Goal: Book appointment/travel/reservation

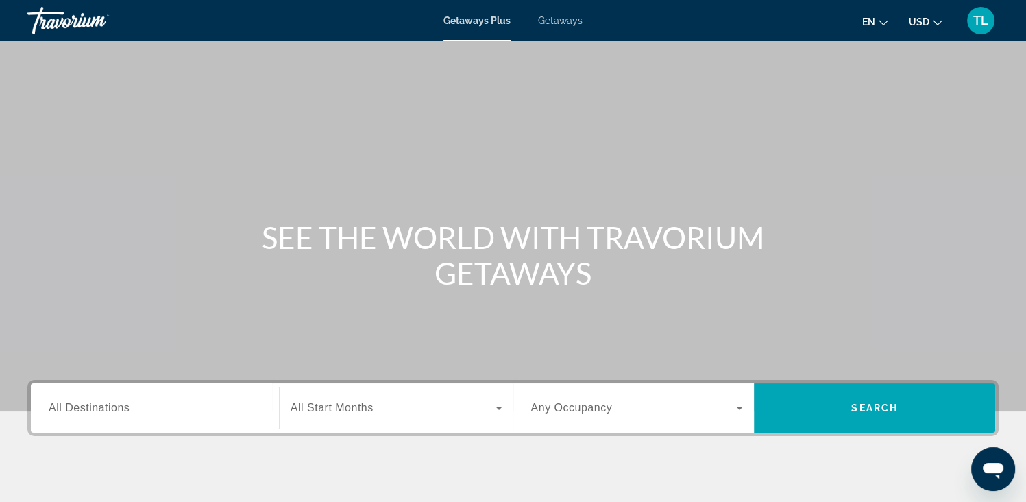
click at [80, 410] on span "All Destinations" at bounding box center [89, 408] width 81 height 12
click at [80, 410] on input "Destination All Destinations" at bounding box center [155, 408] width 213 height 16
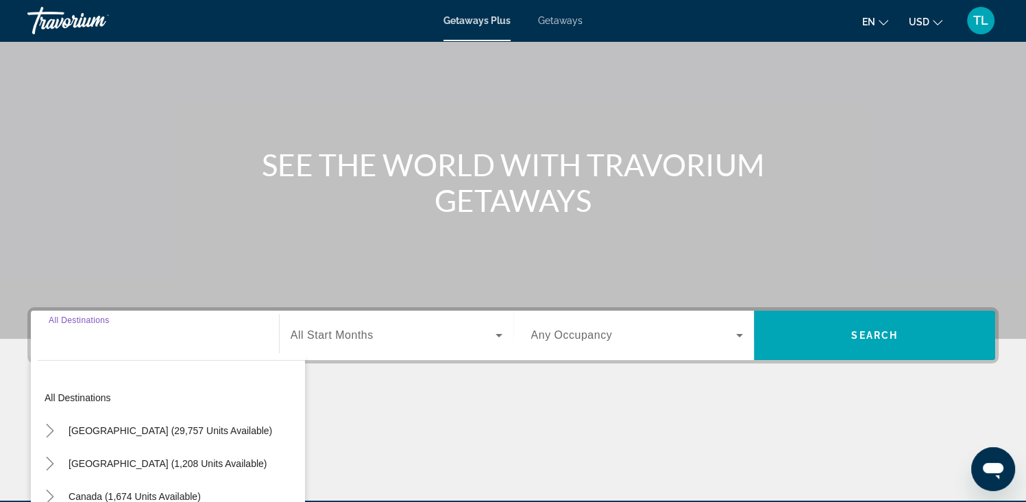
scroll to position [239, 0]
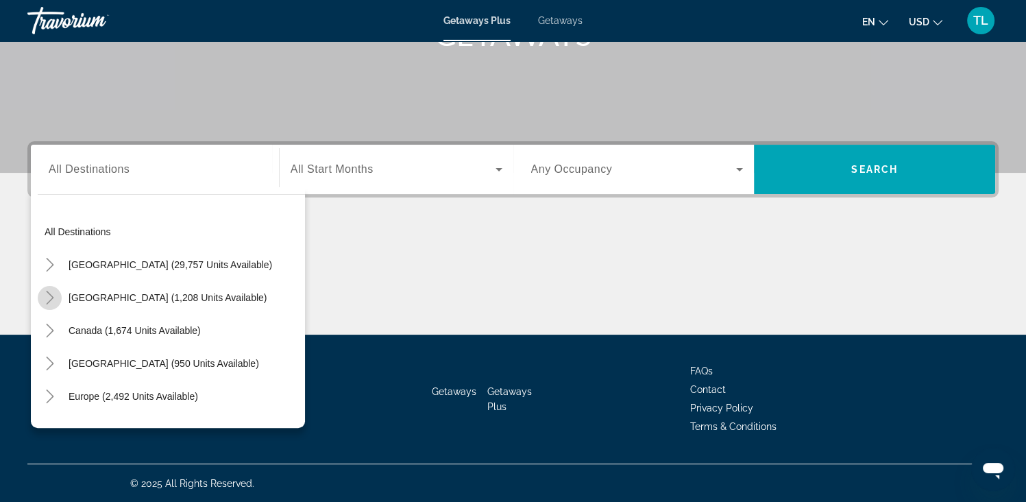
click at [49, 297] on icon "Toggle Mexico (1,208 units available)" at bounding box center [50, 298] width 14 height 14
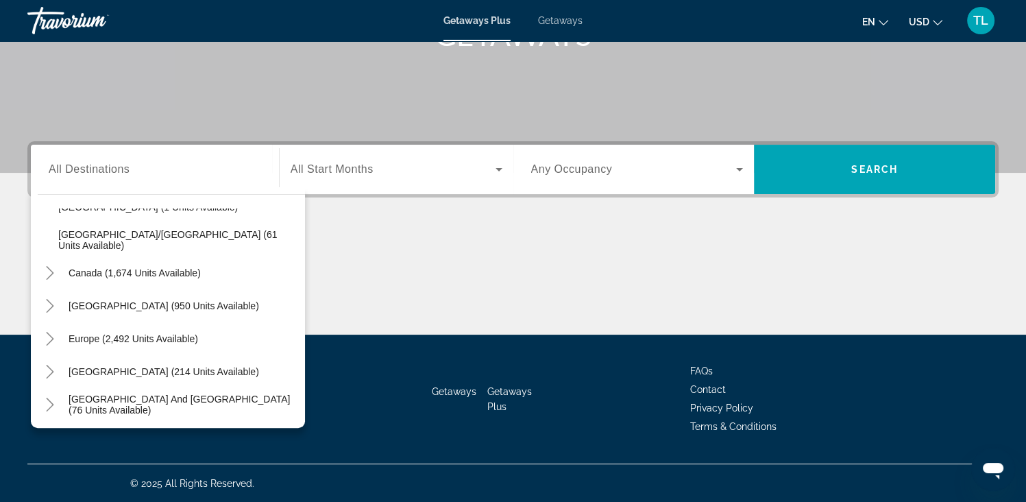
scroll to position [345, 0]
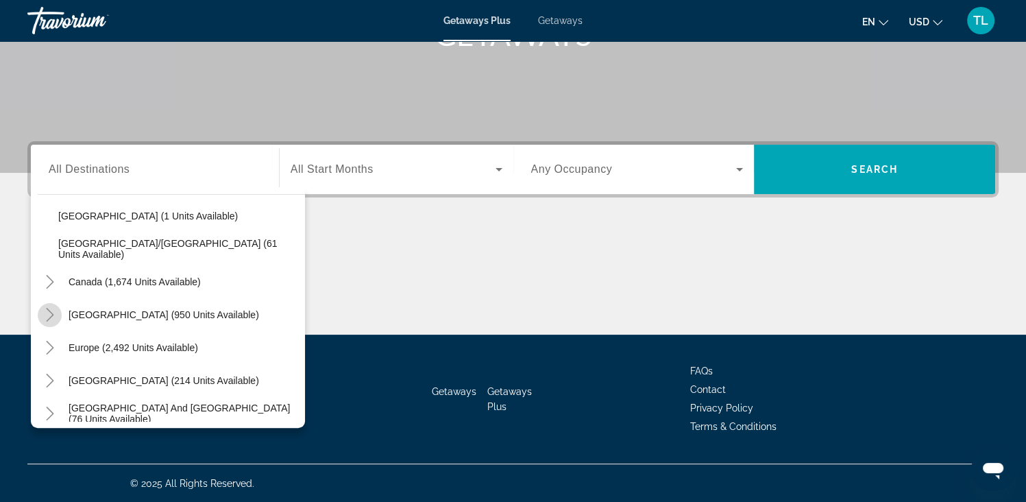
click at [50, 311] on icon "Toggle Caribbean & Atlantic Islands (950 units available)" at bounding box center [50, 315] width 8 height 14
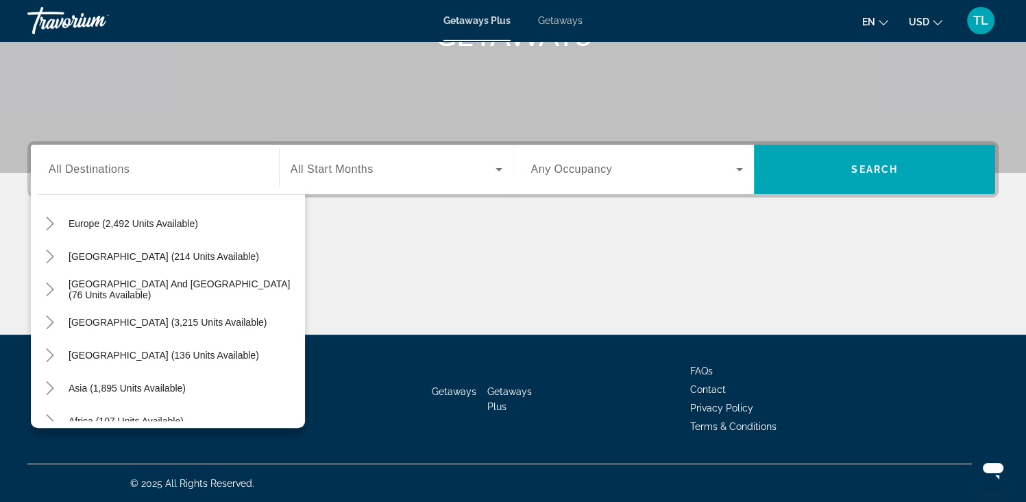
scroll to position [745, 0]
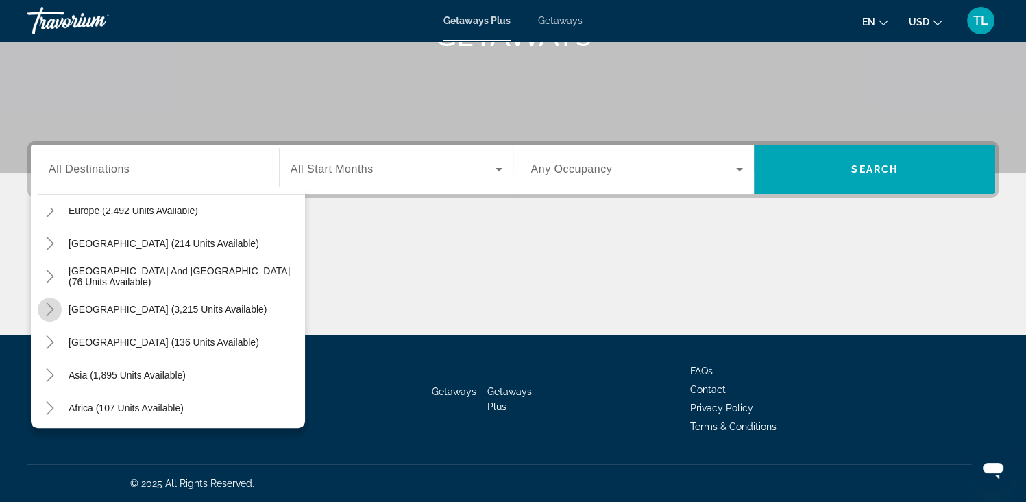
click at [53, 308] on icon "Toggle South America (3,215 units available)" at bounding box center [50, 309] width 14 height 14
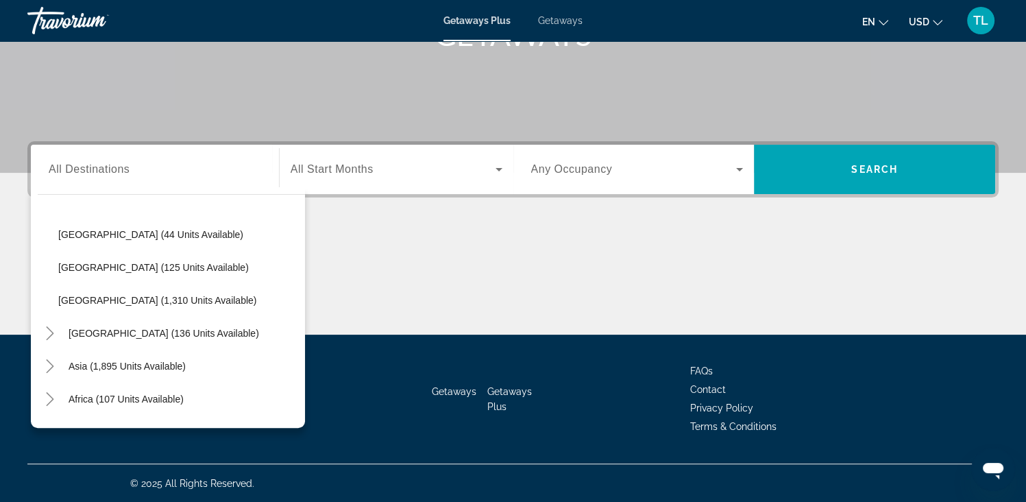
scroll to position [1022, 0]
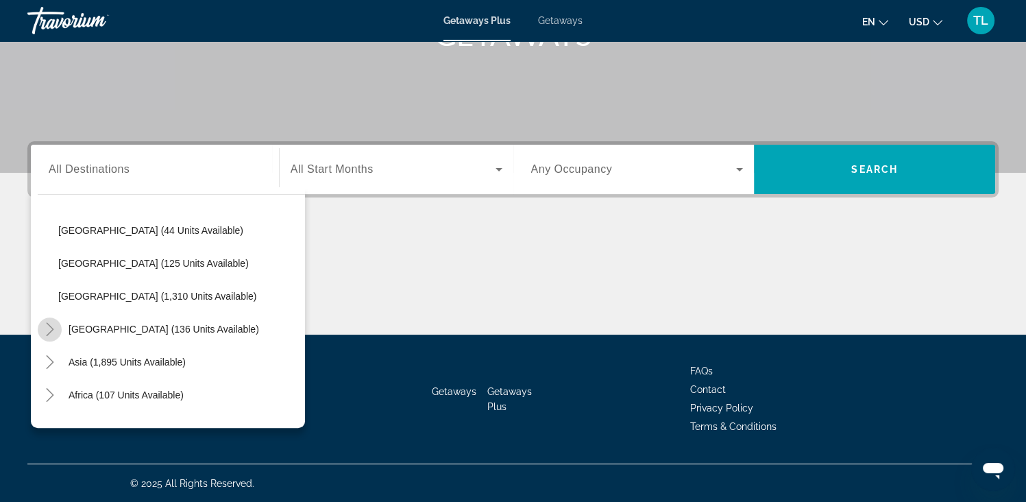
click at [51, 330] on icon "Toggle Central America (136 units available)" at bounding box center [50, 329] width 14 height 14
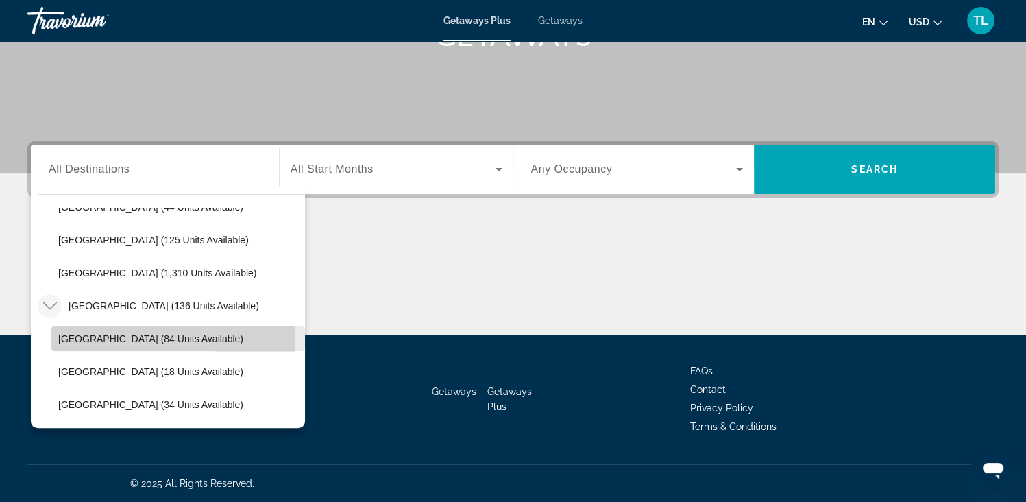
click at [80, 340] on span "[GEOGRAPHIC_DATA] (84 units available)" at bounding box center [150, 338] width 185 height 11
type input "**********"
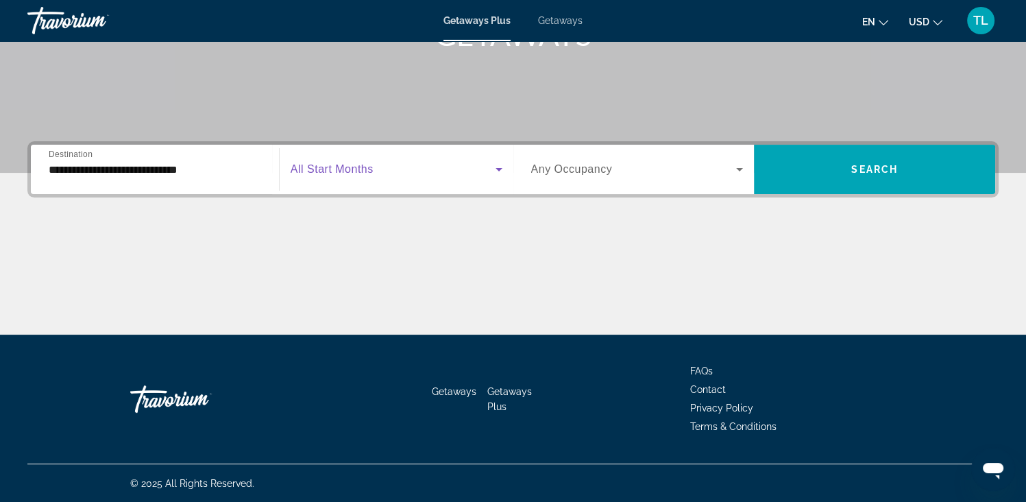
click at [404, 167] on span "Search widget" at bounding box center [393, 169] width 205 height 16
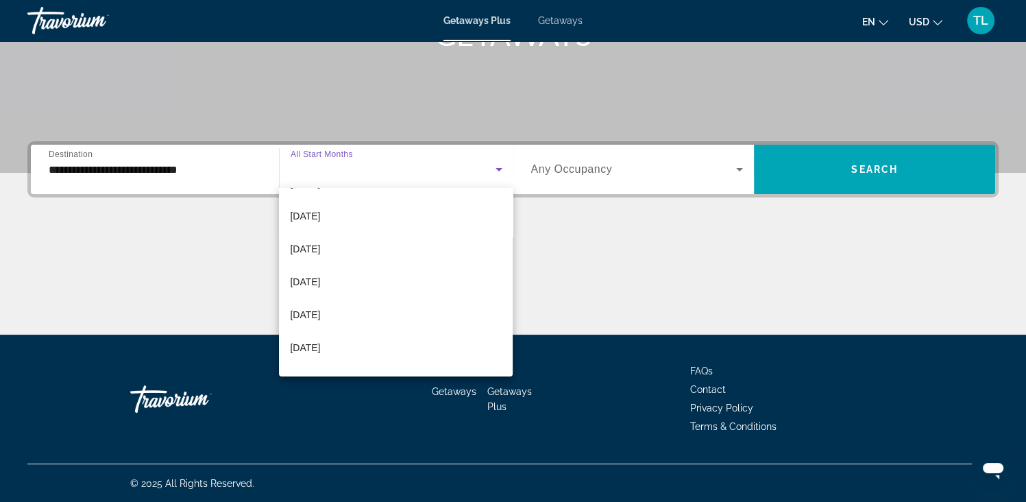
scroll to position [137, 0]
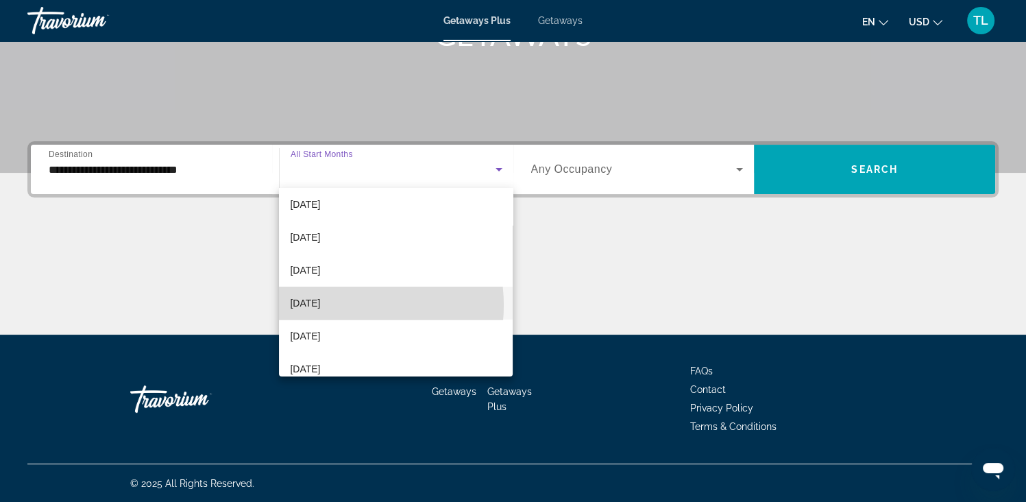
click at [320, 305] on span "[DATE]" at bounding box center [305, 303] width 30 height 16
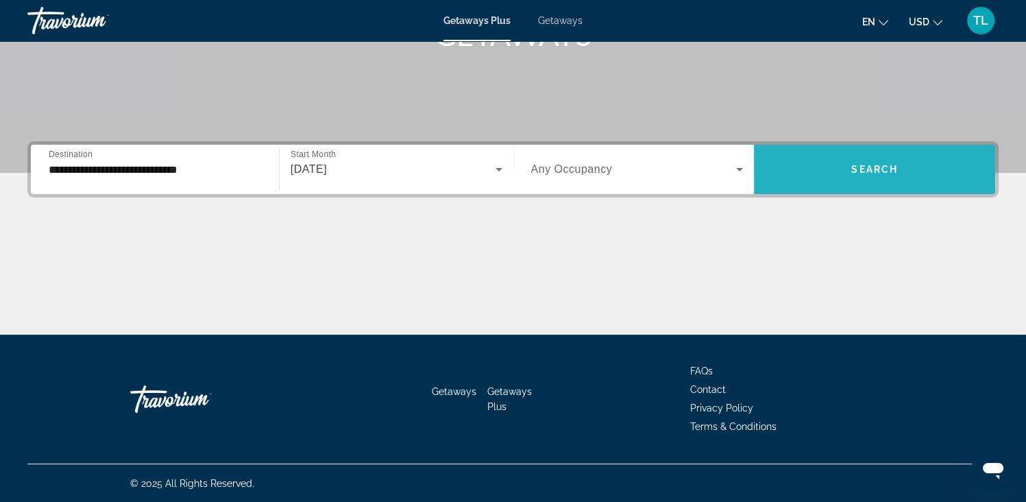
click at [908, 169] on span "Search widget" at bounding box center [874, 169] width 241 height 33
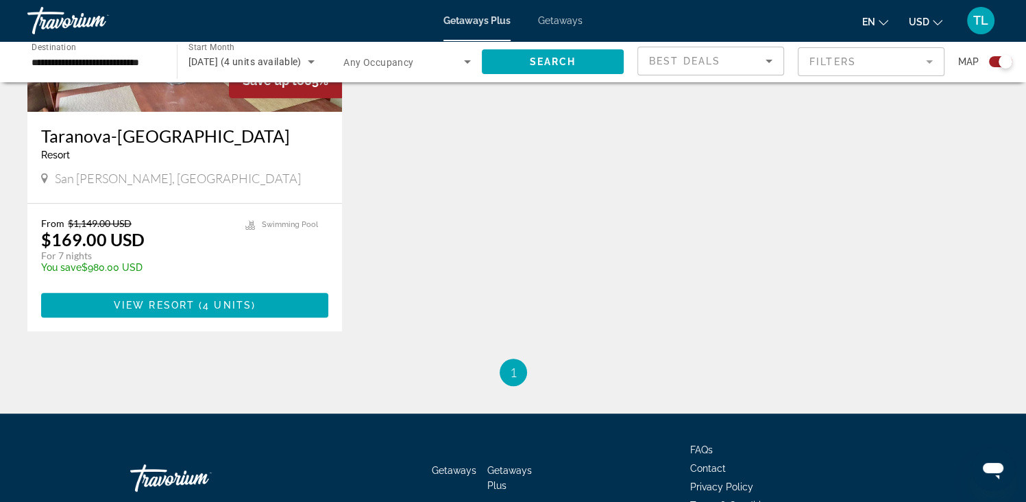
scroll to position [676, 0]
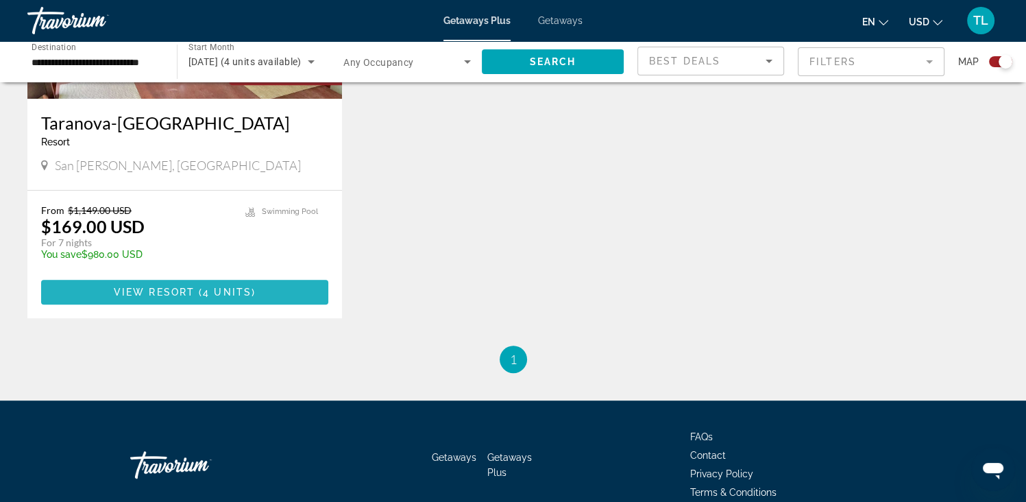
click at [191, 291] on span "View Resort" at bounding box center [154, 292] width 81 height 11
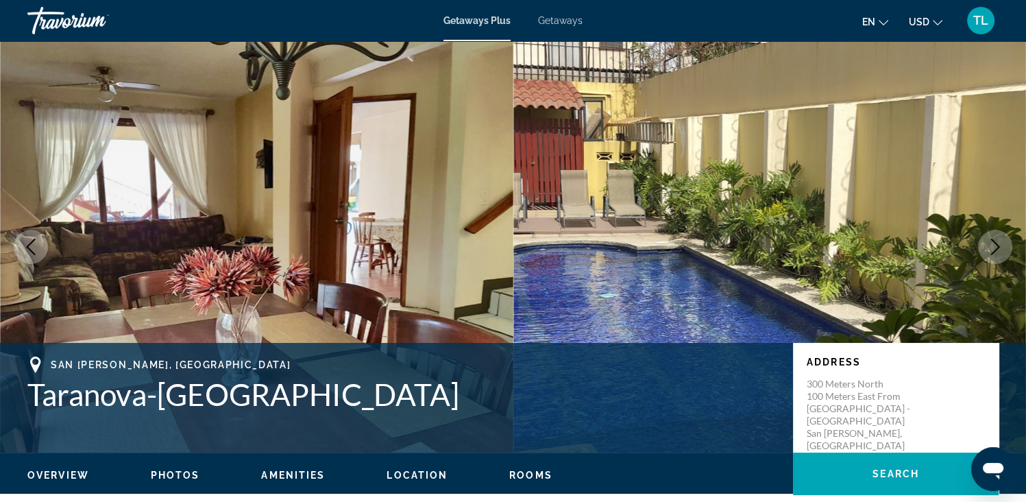
click at [560, 16] on span "Getaways" at bounding box center [560, 20] width 45 height 11
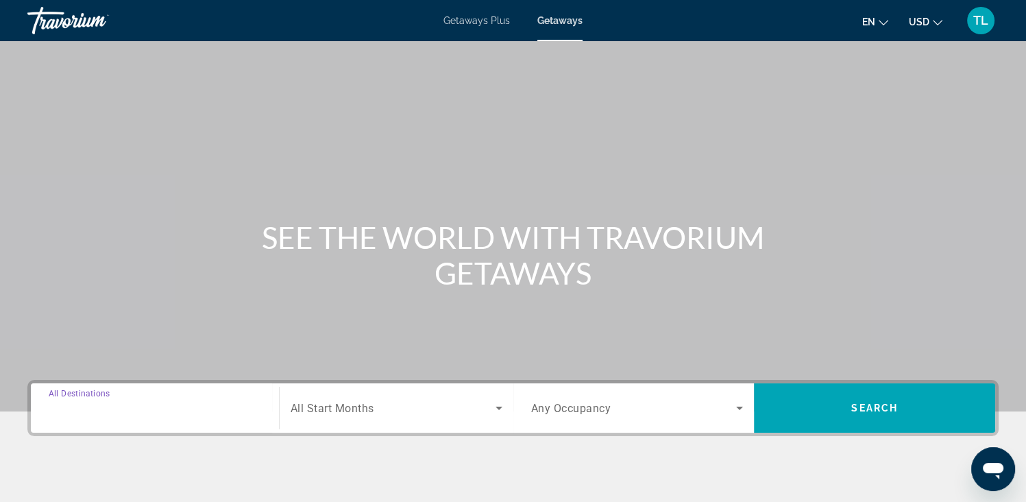
click at [134, 403] on input "Destination All Destinations" at bounding box center [155, 408] width 213 height 16
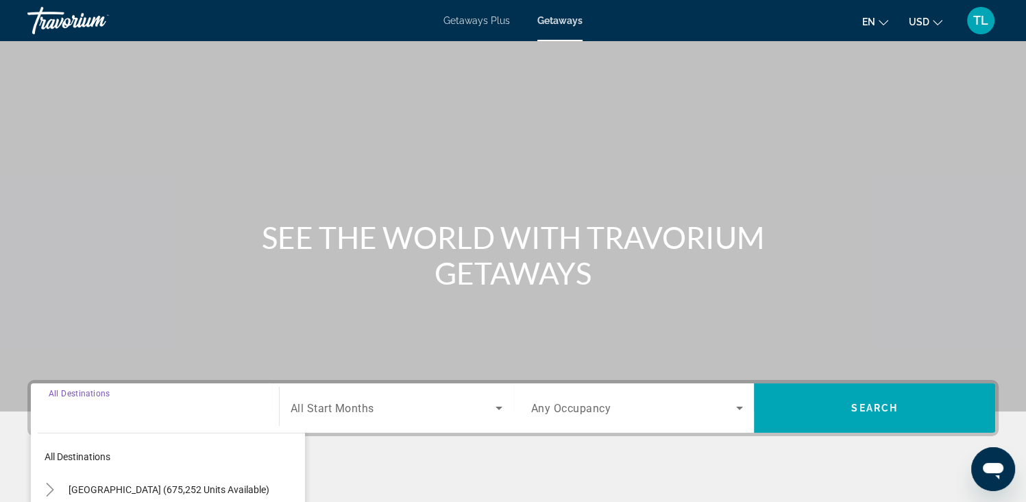
scroll to position [239, 0]
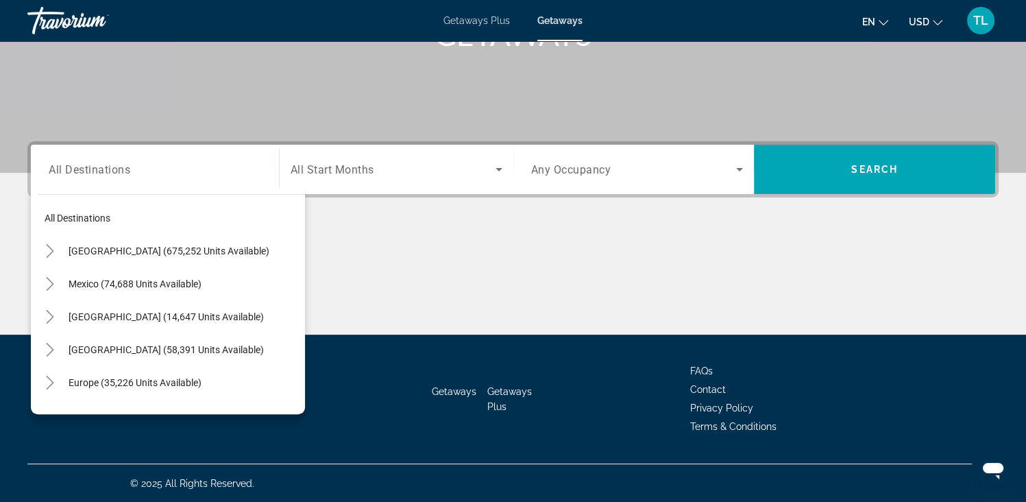
click at [120, 409] on div "All destinations [GEOGRAPHIC_DATA] (675,252 units available) [GEOGRAPHIC_DATA] …" at bounding box center [168, 300] width 274 height 227
click at [53, 347] on icon "Toggle Caribbean & Atlantic Islands (58,391 units available)" at bounding box center [50, 350] width 14 height 14
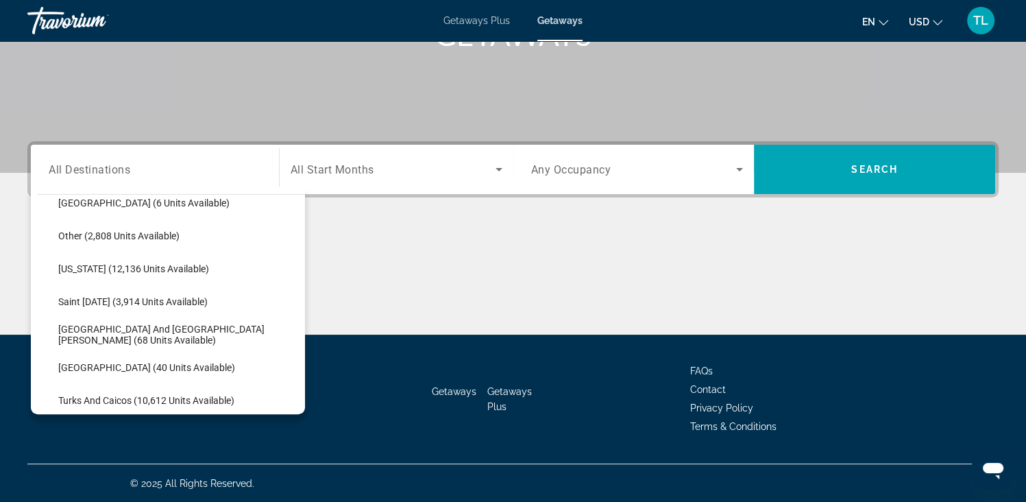
scroll to position [367, 0]
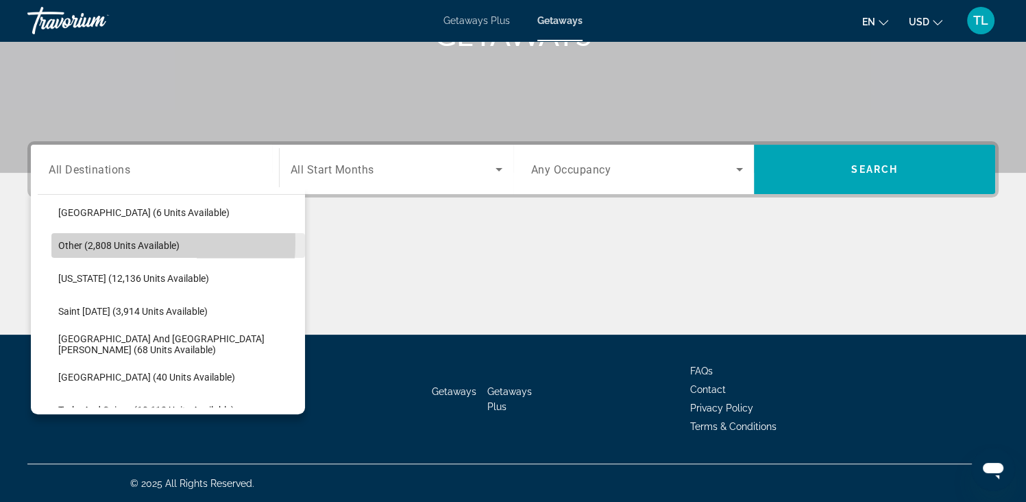
click at [71, 240] on span "Other (2,808 units available)" at bounding box center [118, 245] width 121 height 11
type input "**********"
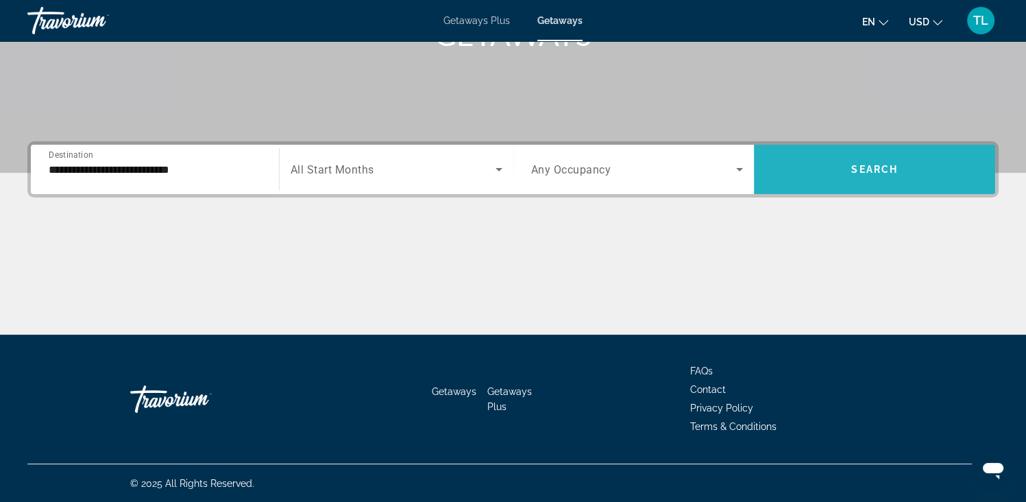
click at [876, 166] on span "Search" at bounding box center [875, 169] width 47 height 11
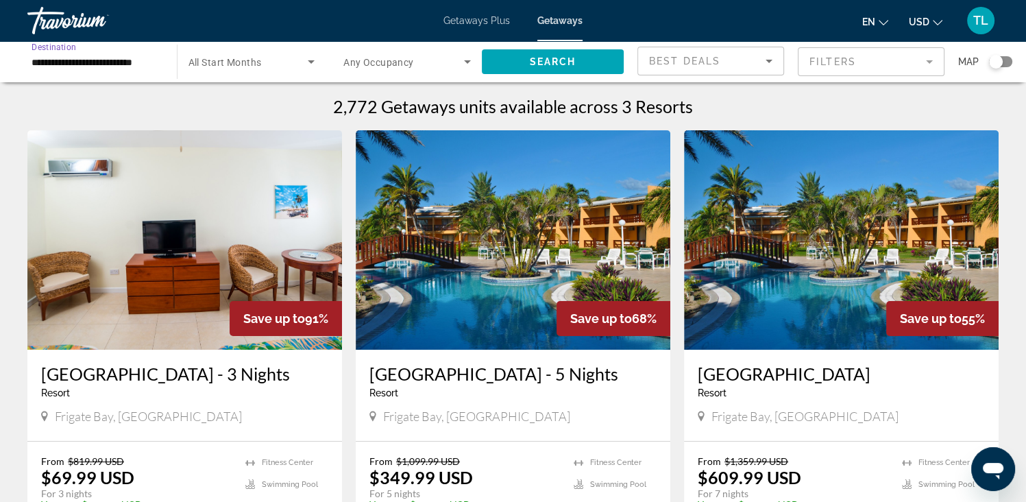
click at [157, 64] on input "**********" at bounding box center [96, 62] width 128 height 16
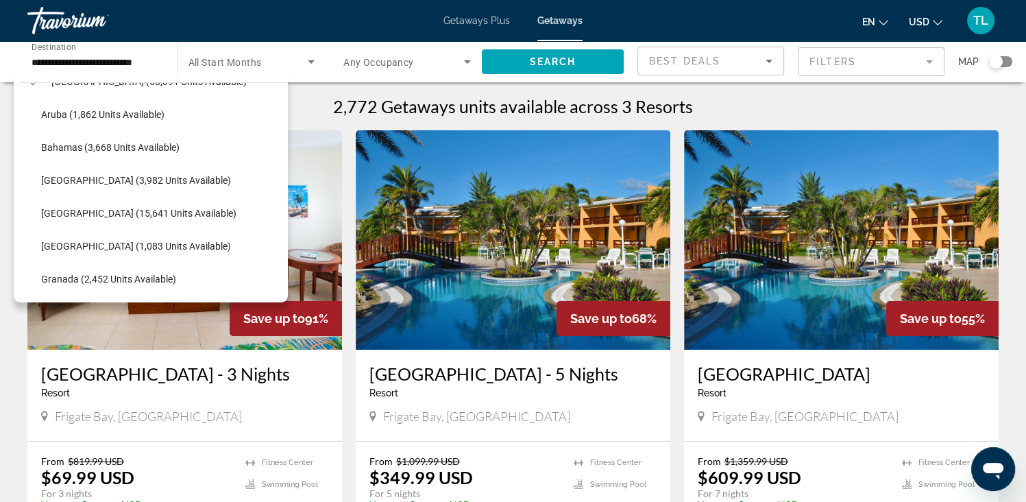
scroll to position [129, 0]
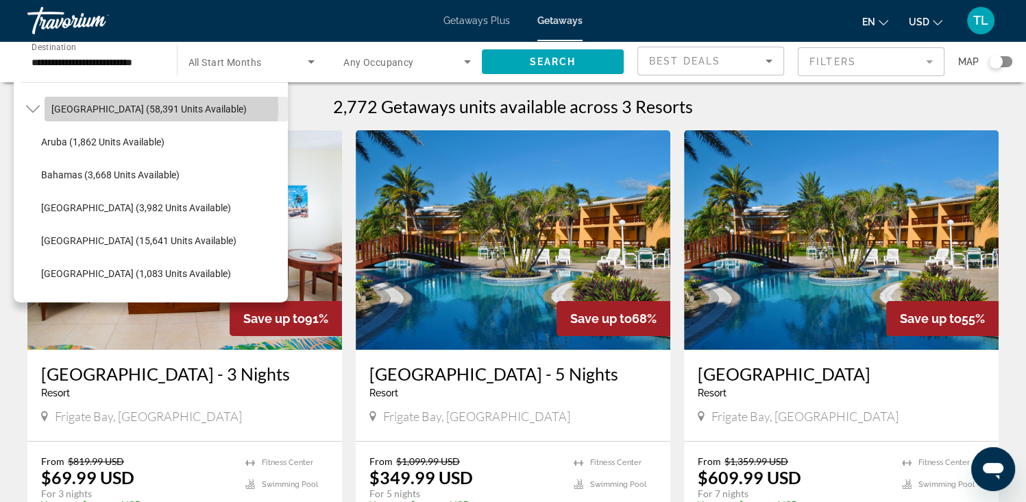
click at [132, 106] on span "[GEOGRAPHIC_DATA] (58,391 units available)" at bounding box center [148, 109] width 195 height 11
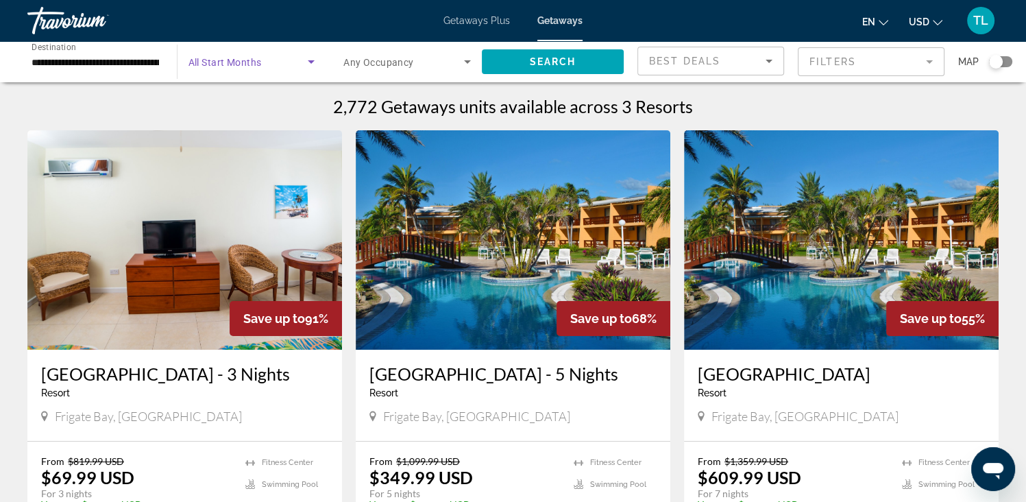
click at [311, 68] on icon "Search widget" at bounding box center [311, 61] width 16 height 16
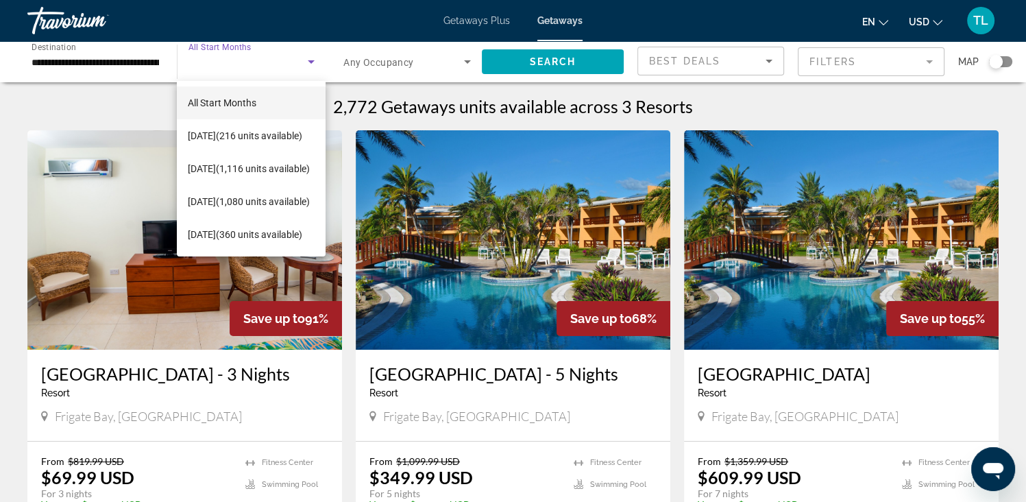
click at [258, 69] on div at bounding box center [513, 251] width 1026 height 502
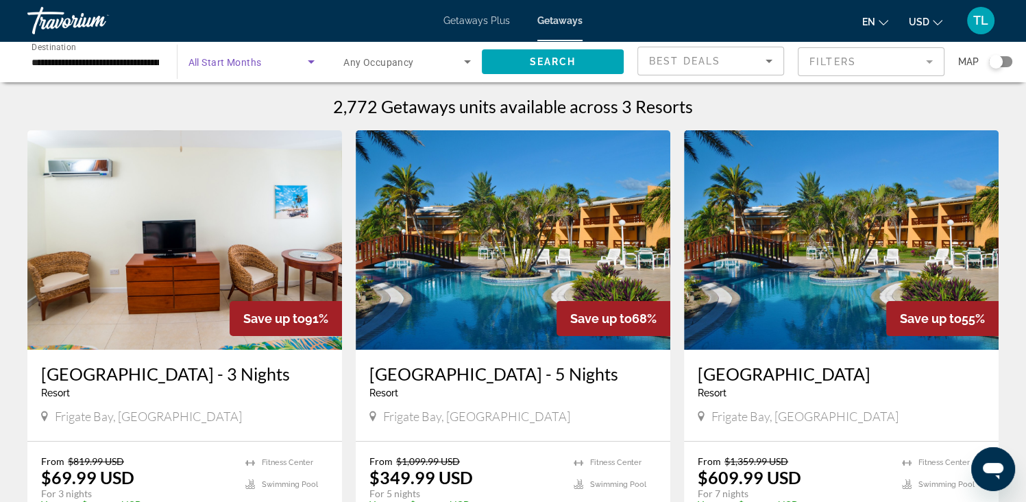
click at [311, 62] on icon "Search widget" at bounding box center [311, 61] width 7 height 3
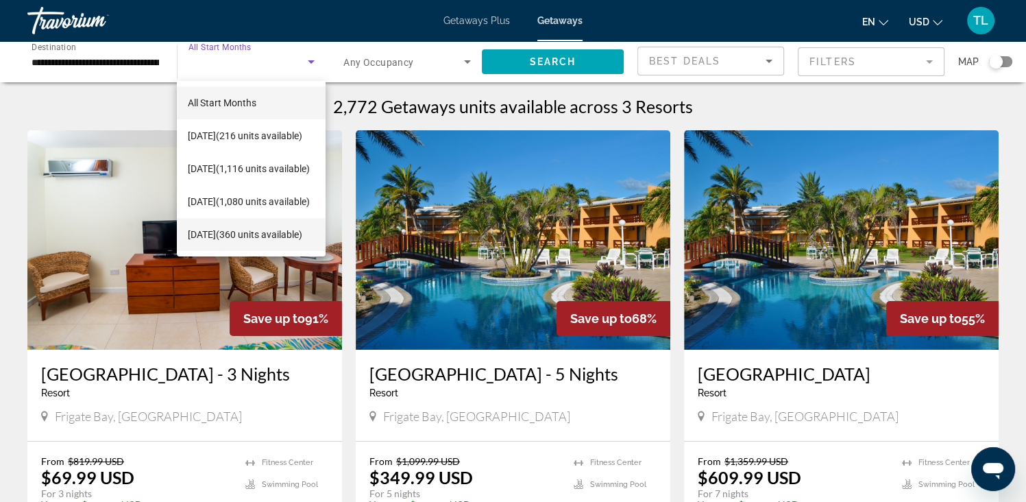
click at [228, 234] on span "[DATE] (360 units available)" at bounding box center [245, 234] width 114 height 16
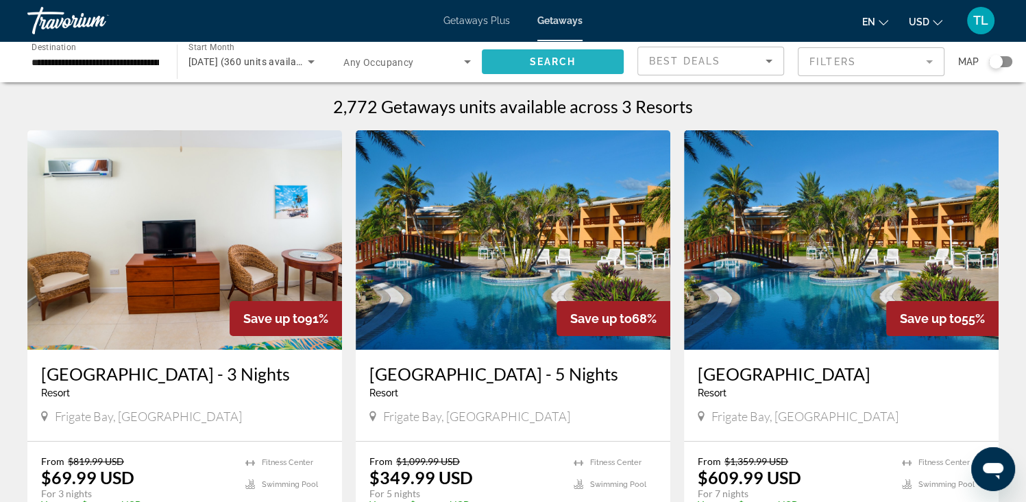
click at [536, 64] on span "Search" at bounding box center [552, 61] width 47 height 11
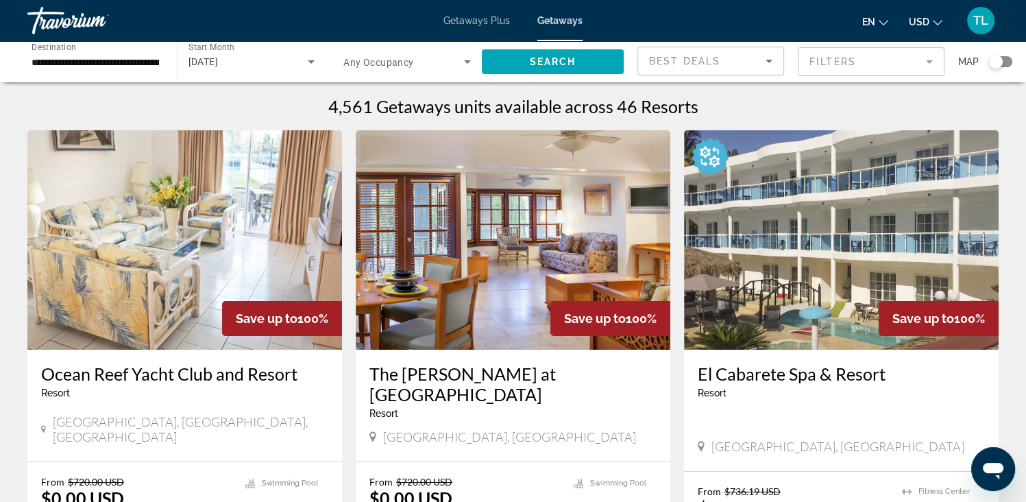
click at [769, 60] on icon "Sort by" at bounding box center [769, 61] width 7 height 3
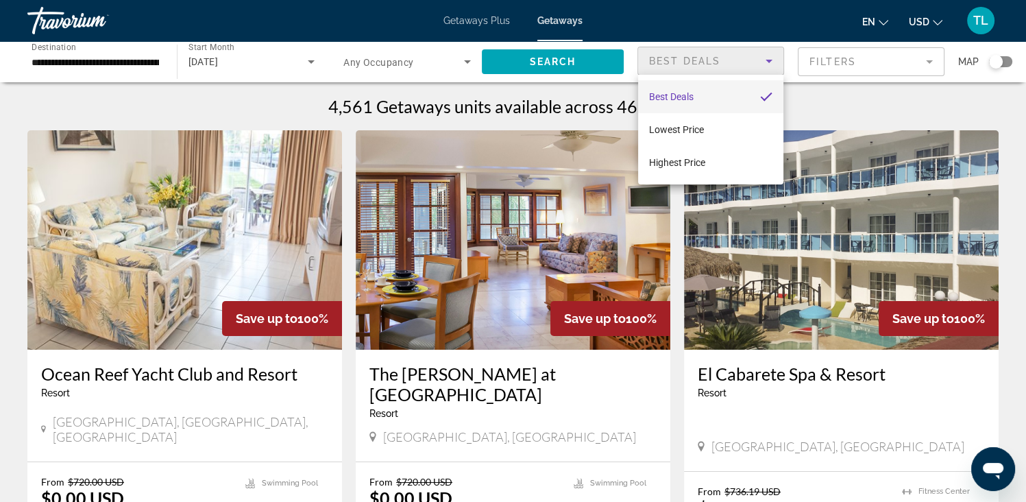
click at [769, 60] on div at bounding box center [513, 251] width 1026 height 502
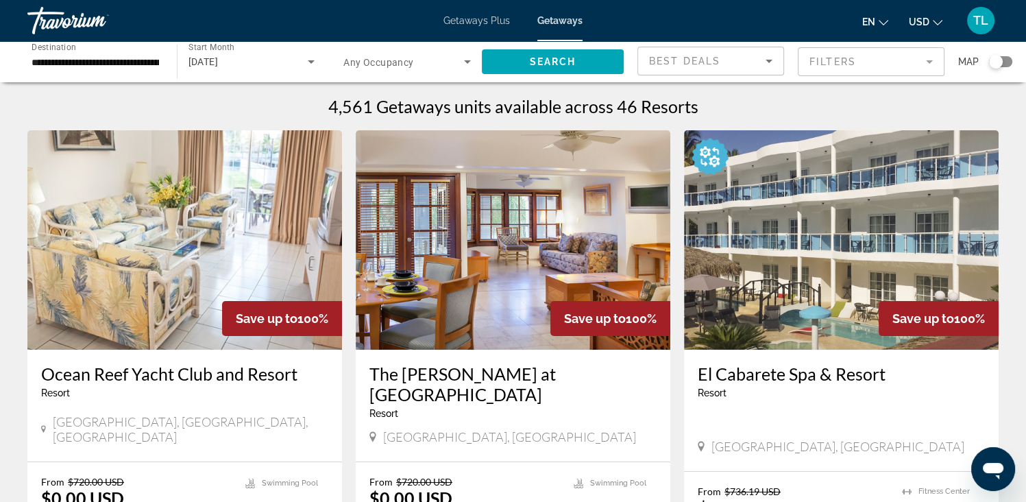
click at [934, 63] on mat-form-field "Filters" at bounding box center [871, 61] width 147 height 29
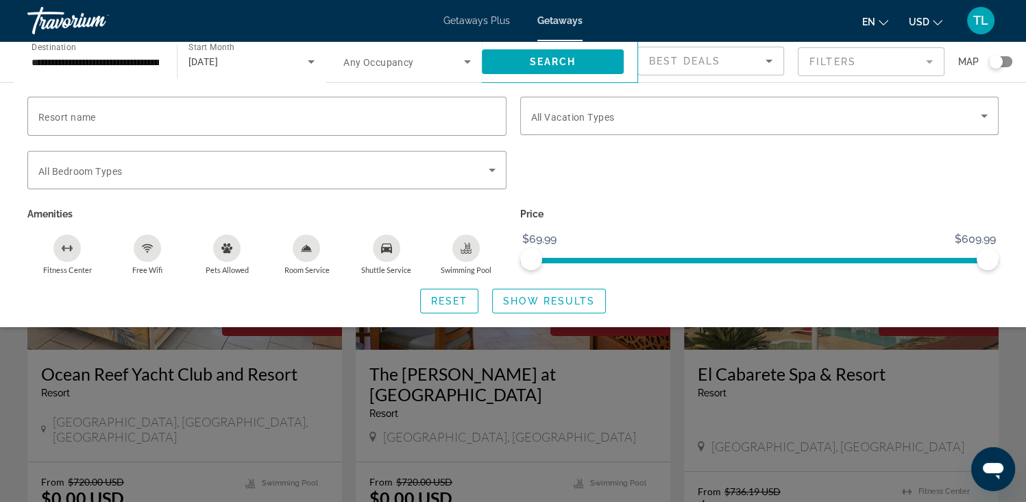
click at [623, 386] on div "Search widget" at bounding box center [513, 354] width 1026 height 296
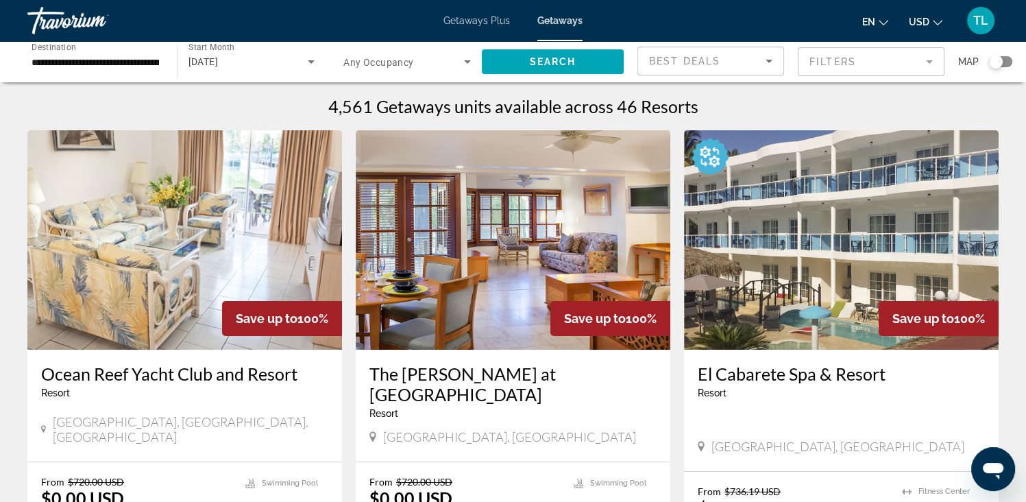
click at [147, 63] on input "**********" at bounding box center [96, 62] width 128 height 16
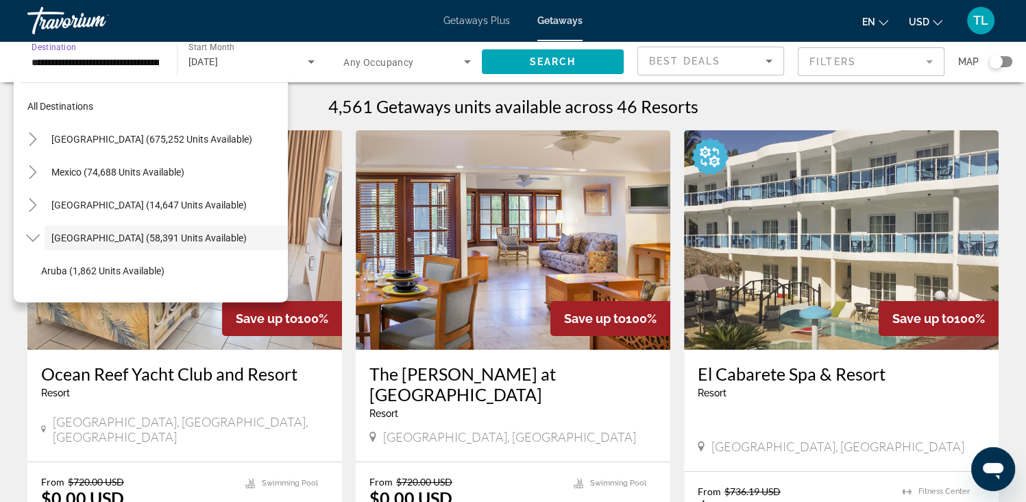
scroll to position [49, 0]
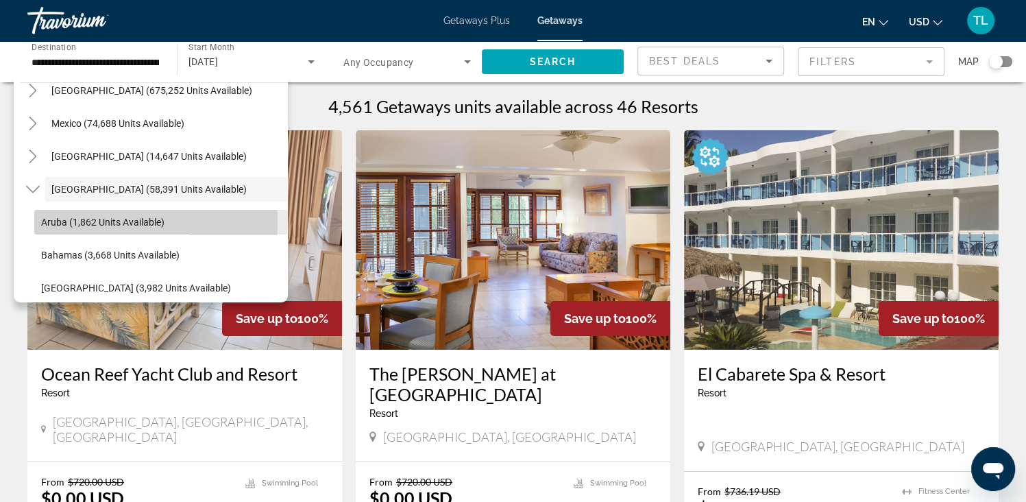
click at [59, 221] on span "Aruba (1,862 units available)" at bounding box center [102, 222] width 123 height 11
type input "**********"
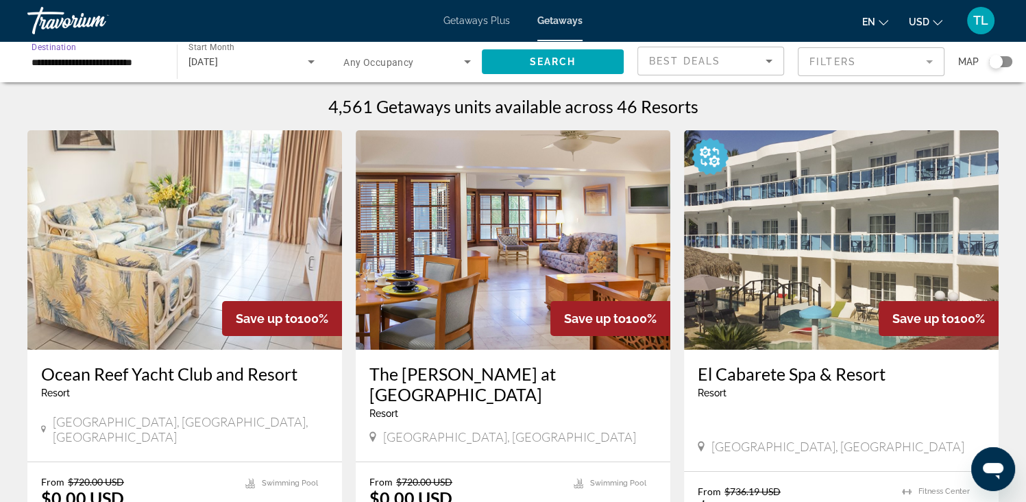
click at [316, 62] on icon "Search widget" at bounding box center [311, 61] width 16 height 16
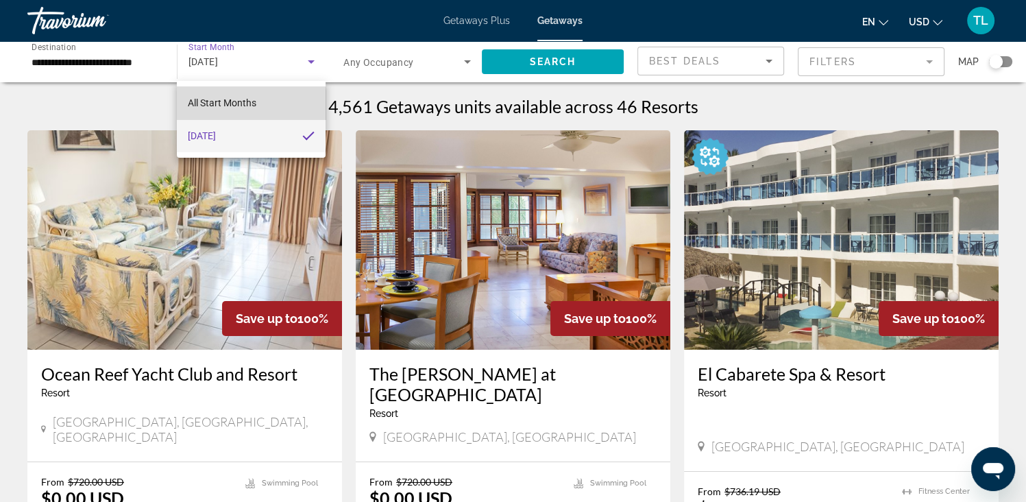
click at [234, 105] on span "All Start Months" at bounding box center [222, 102] width 69 height 11
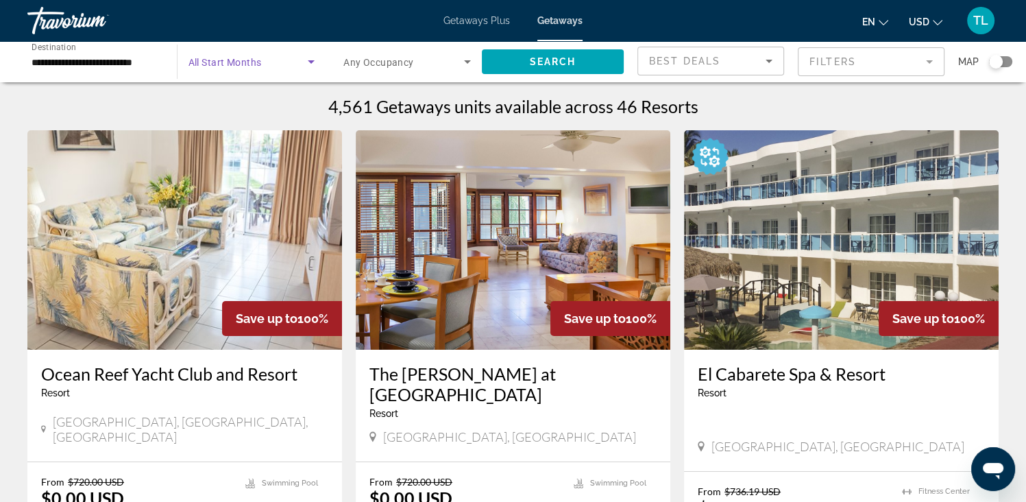
click at [313, 62] on icon "Search widget" at bounding box center [311, 61] width 16 height 16
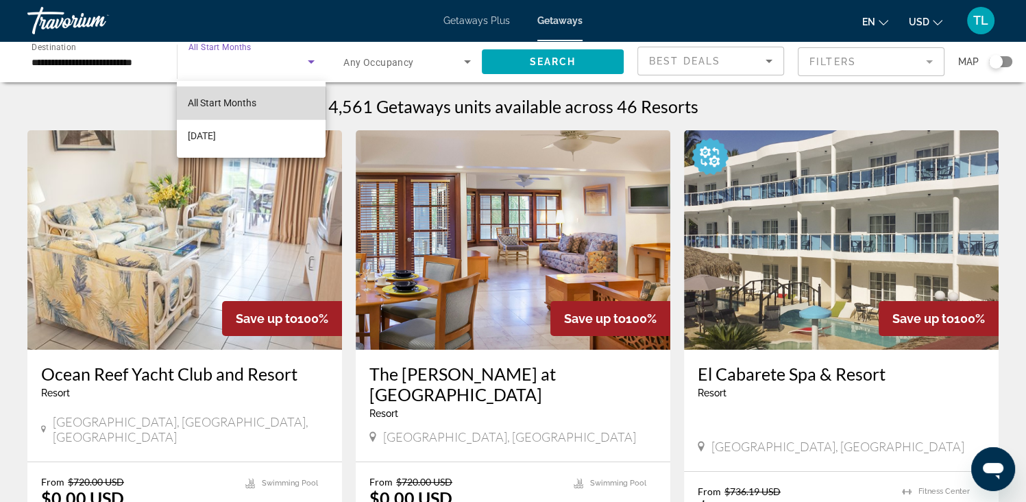
click at [245, 106] on span "All Start Months" at bounding box center [222, 102] width 69 height 11
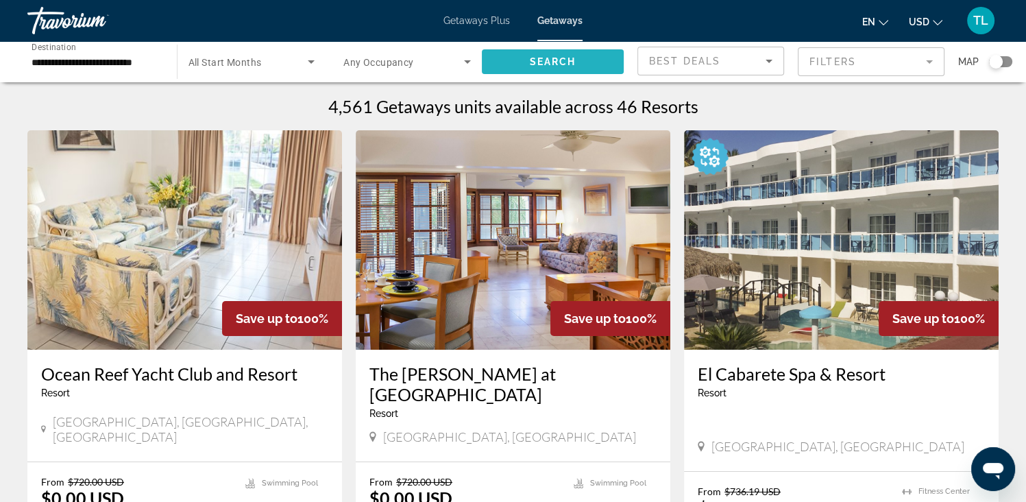
click at [568, 66] on span "Search" at bounding box center [552, 61] width 47 height 11
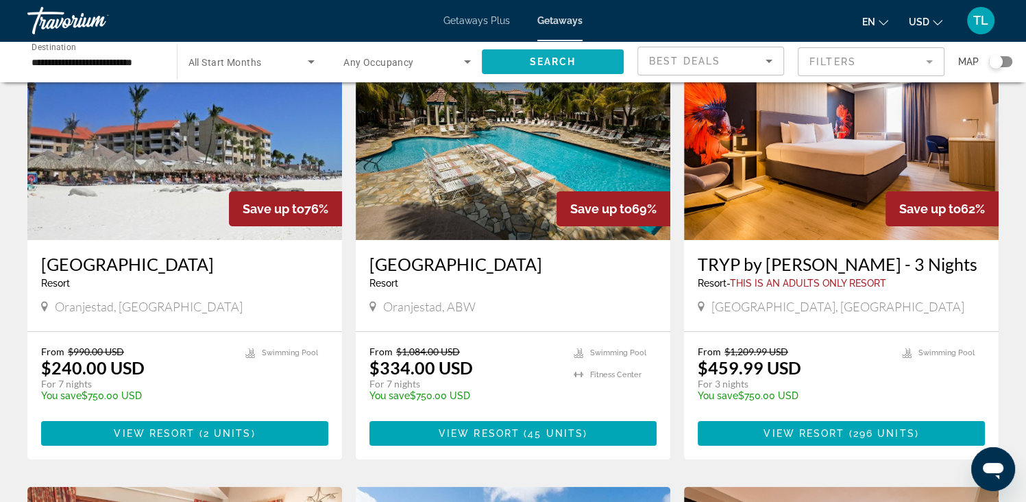
scroll to position [82, 0]
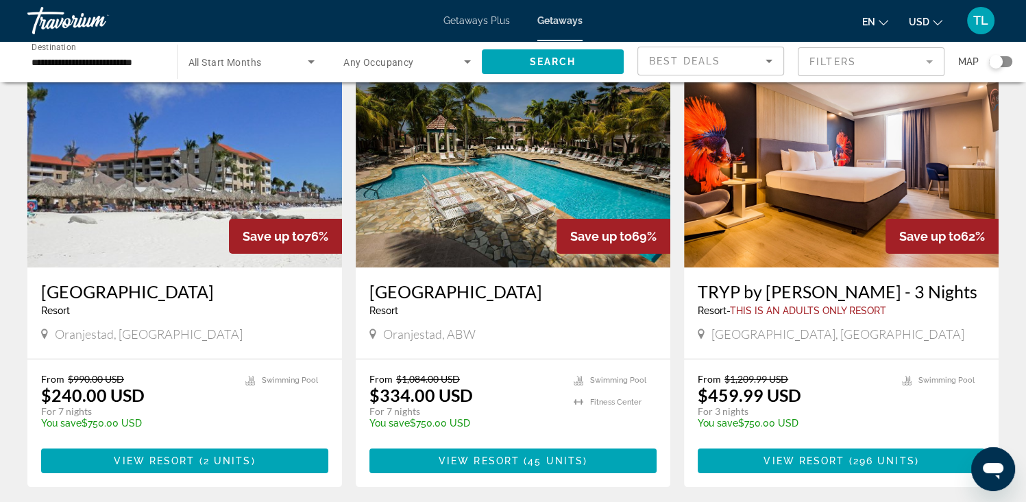
click at [203, 173] on img "Main content" at bounding box center [184, 157] width 315 height 219
